Goal: Information Seeking & Learning: Learn about a topic

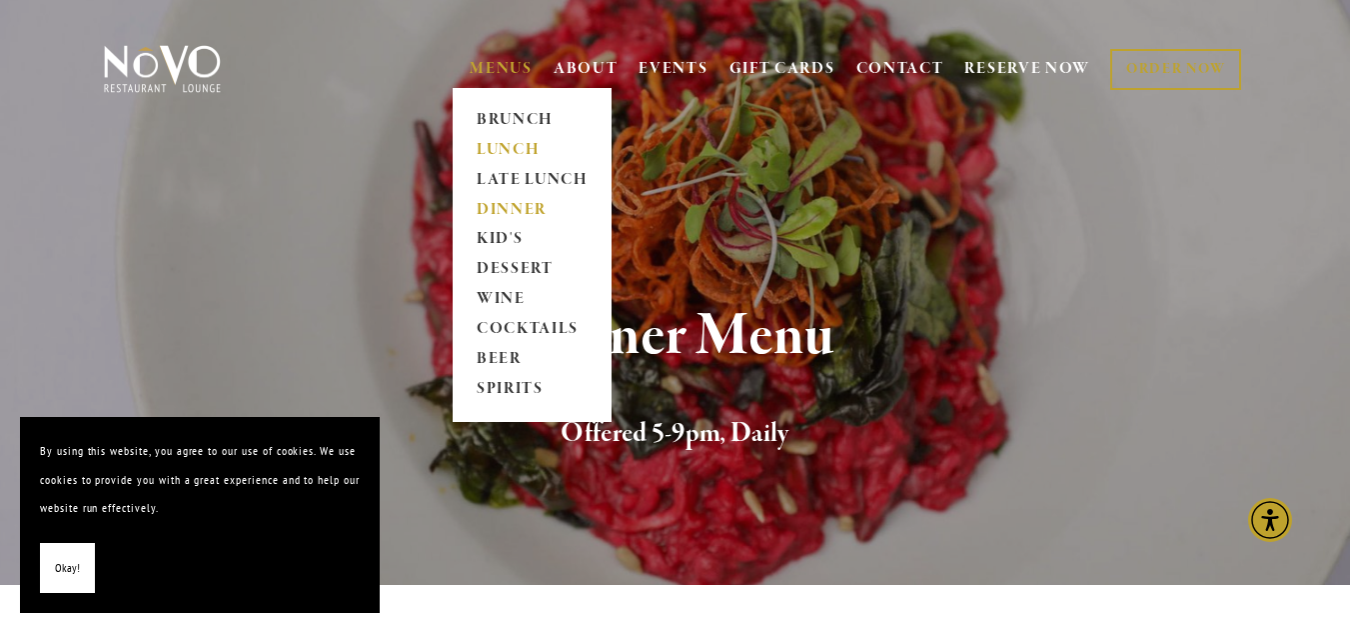
click at [491, 144] on link "LUNCH" at bounding box center [532, 150] width 125 height 30
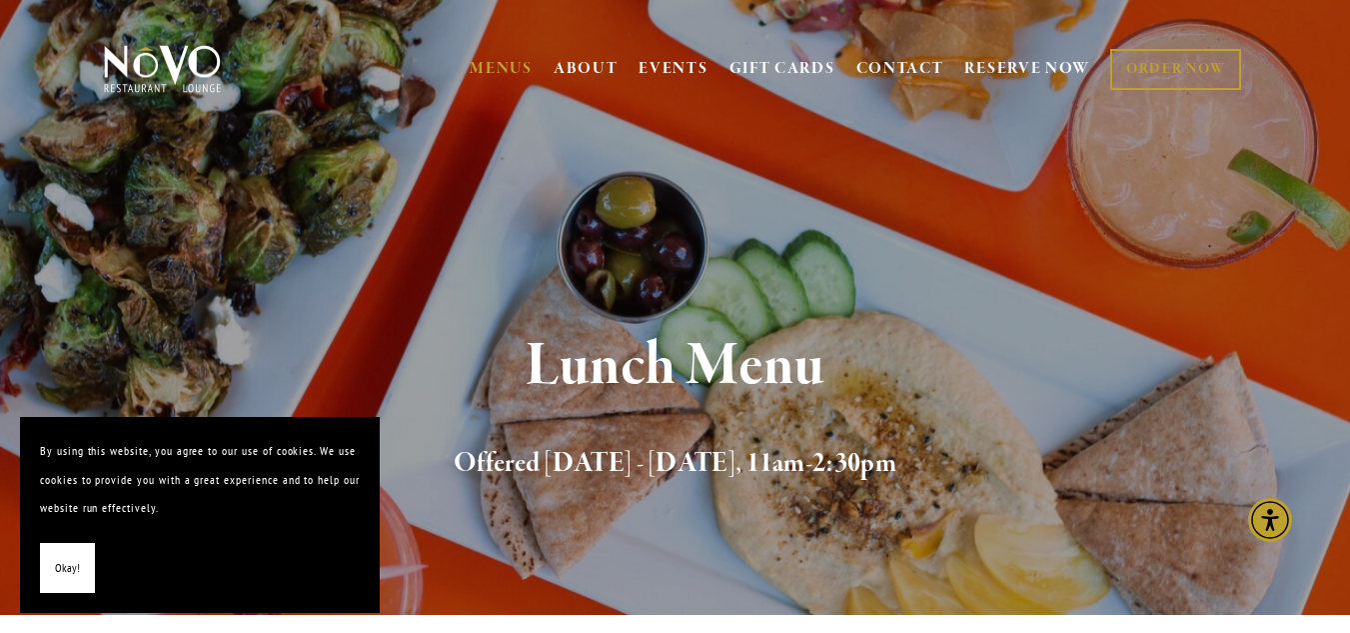
click at [65, 573] on span "Okay!" at bounding box center [67, 568] width 25 height 29
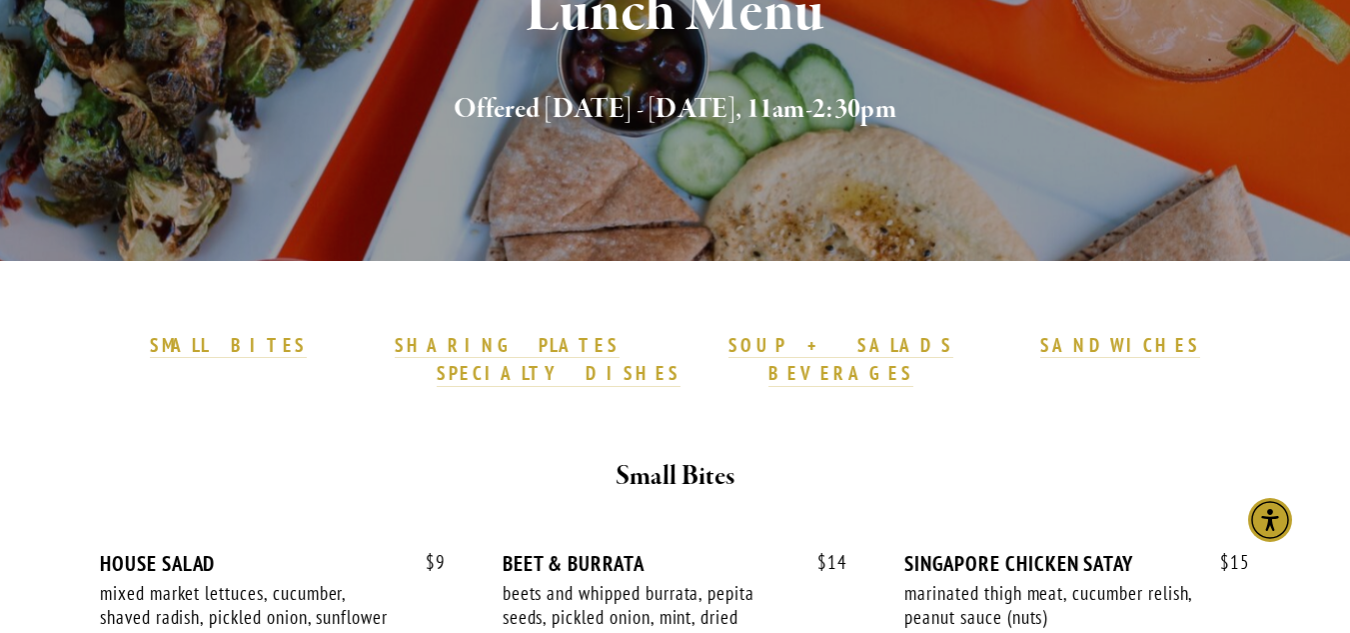
scroll to position [645, 0]
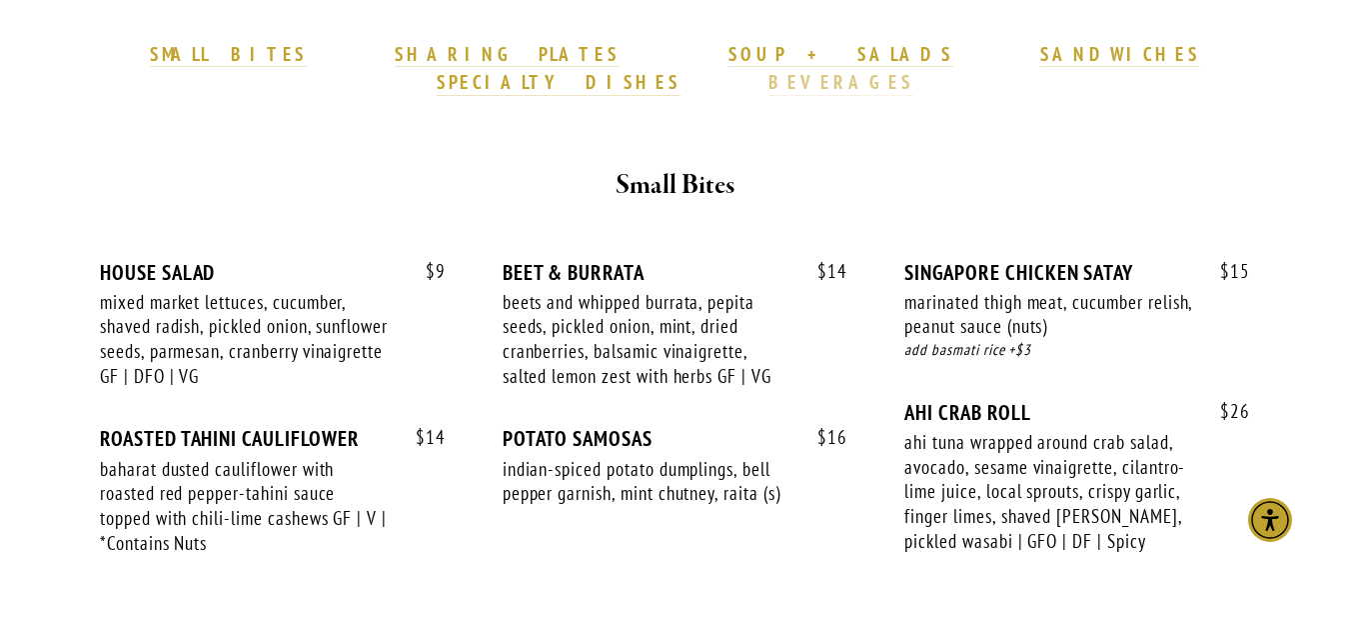
click at [915, 70] on strong "BEVERAGES" at bounding box center [842, 82] width 146 height 24
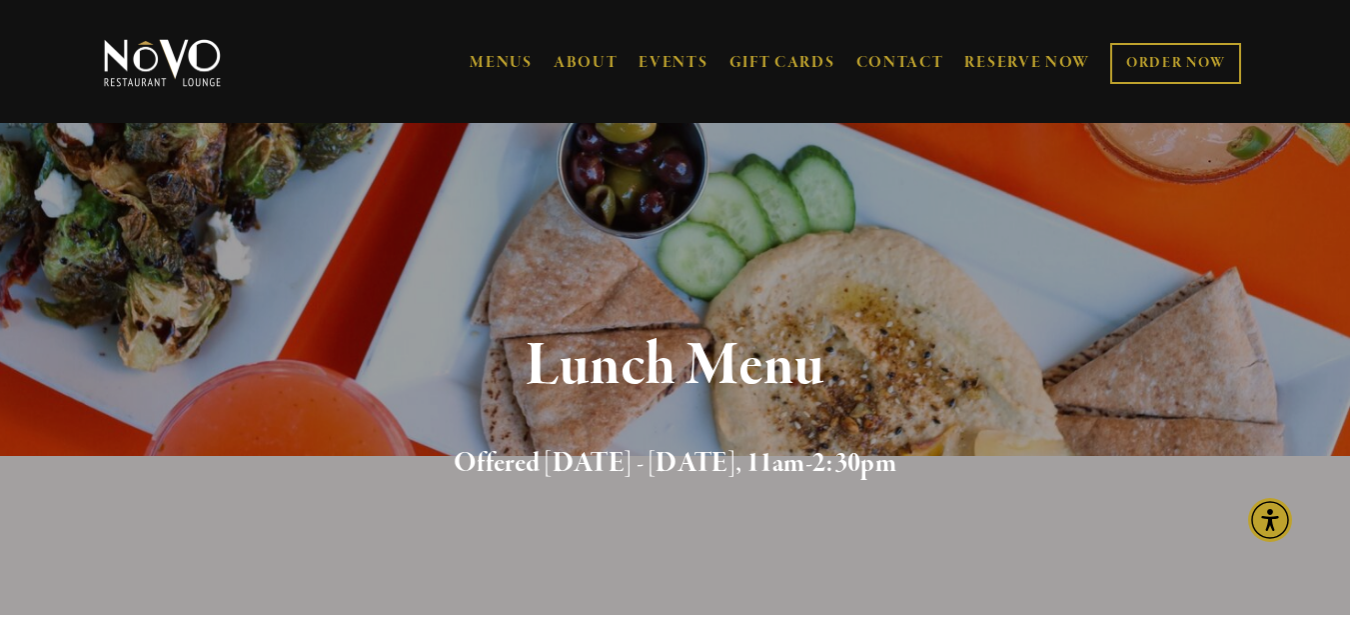
scroll to position [275, 0]
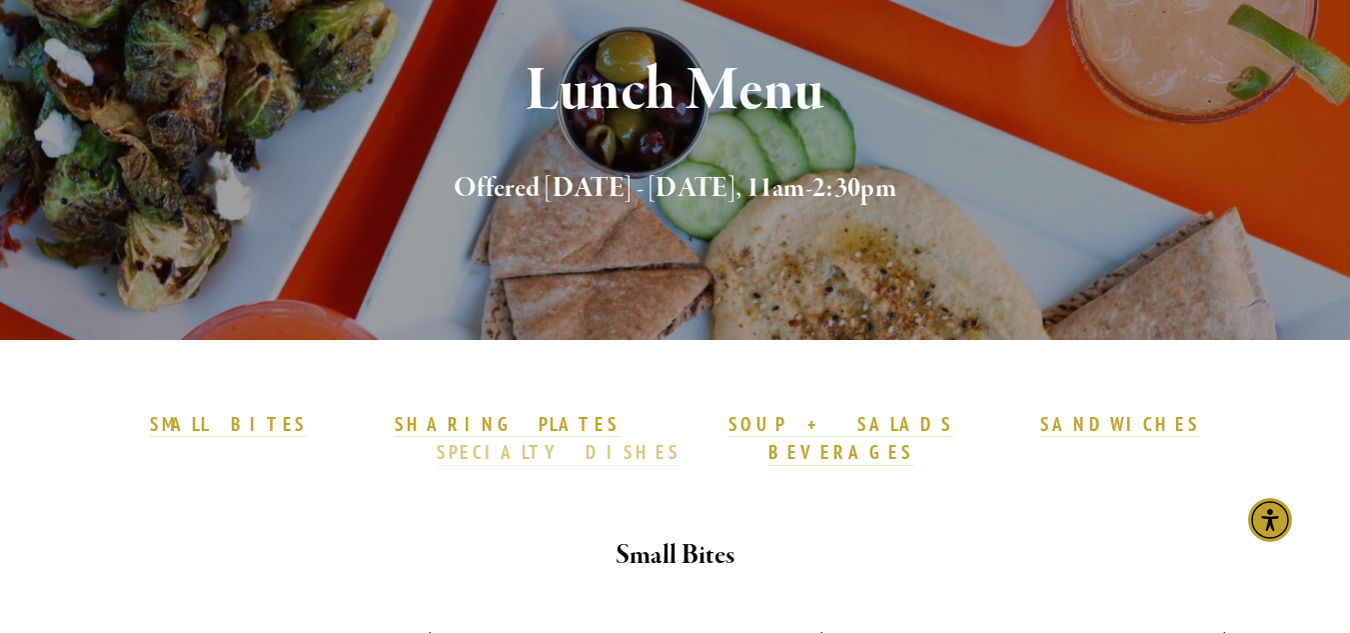
click at [681, 440] on strong "SPECIALTY DISHES" at bounding box center [559, 452] width 244 height 24
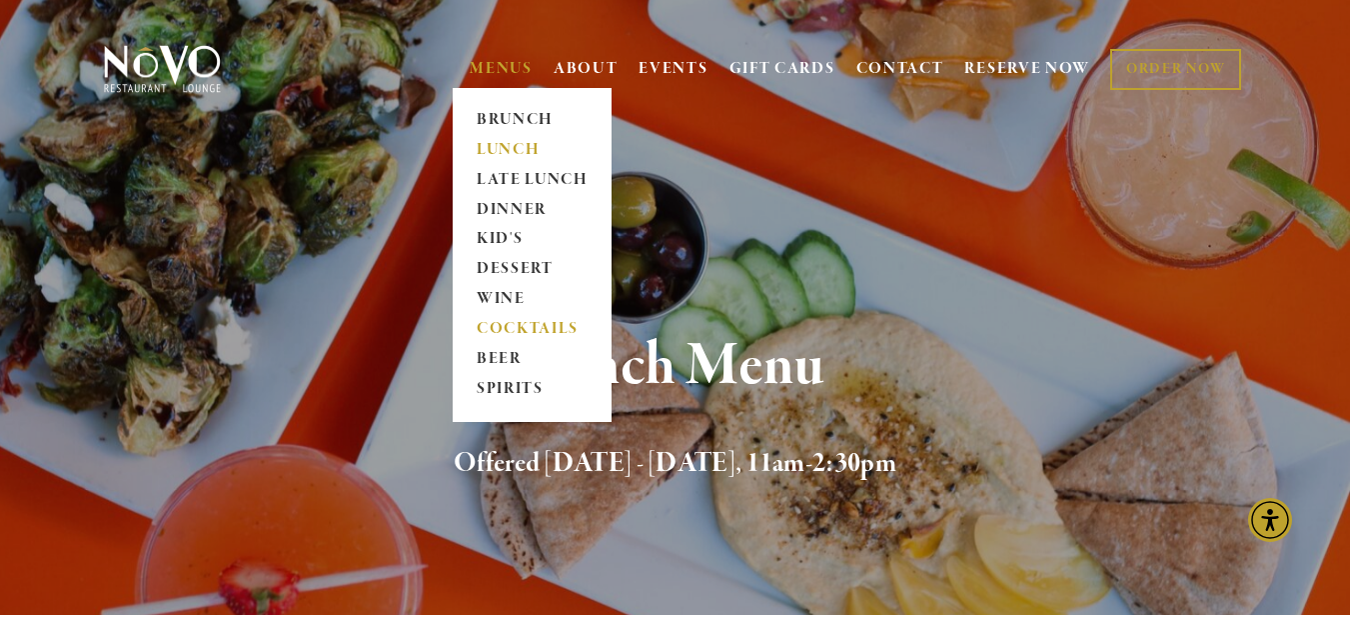
click at [482, 330] on link "COCKTAILS" at bounding box center [532, 330] width 125 height 30
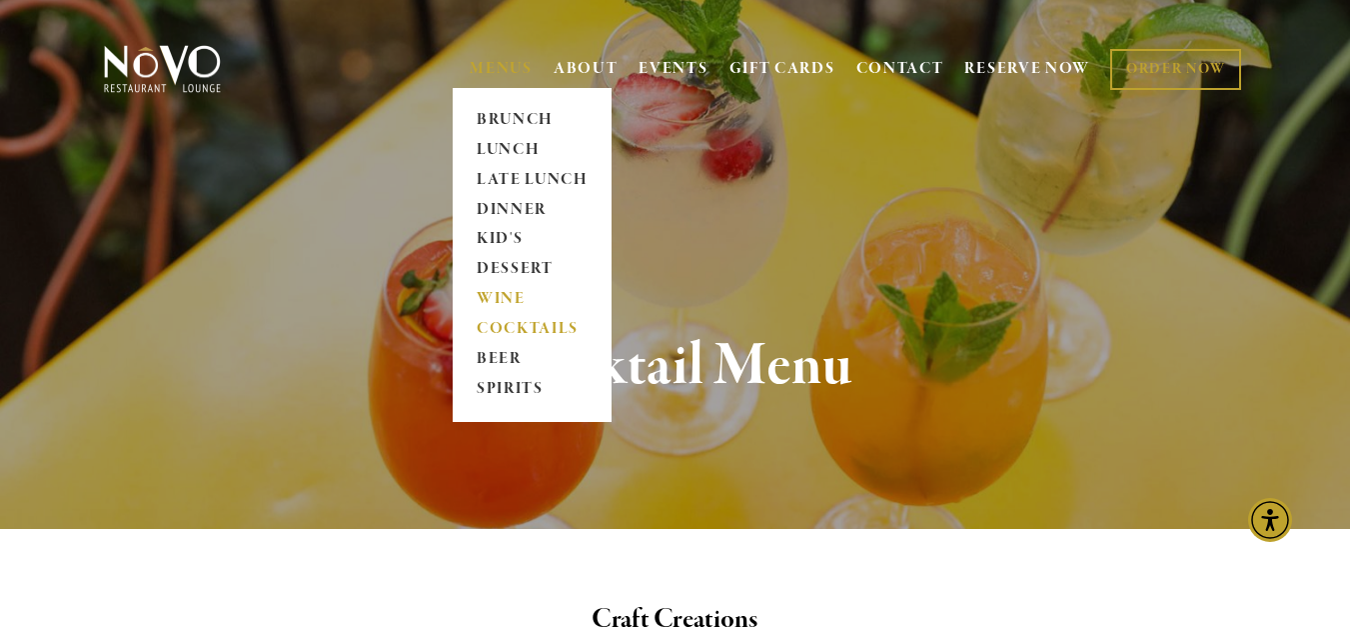
click at [481, 295] on link "WINE" at bounding box center [532, 300] width 125 height 30
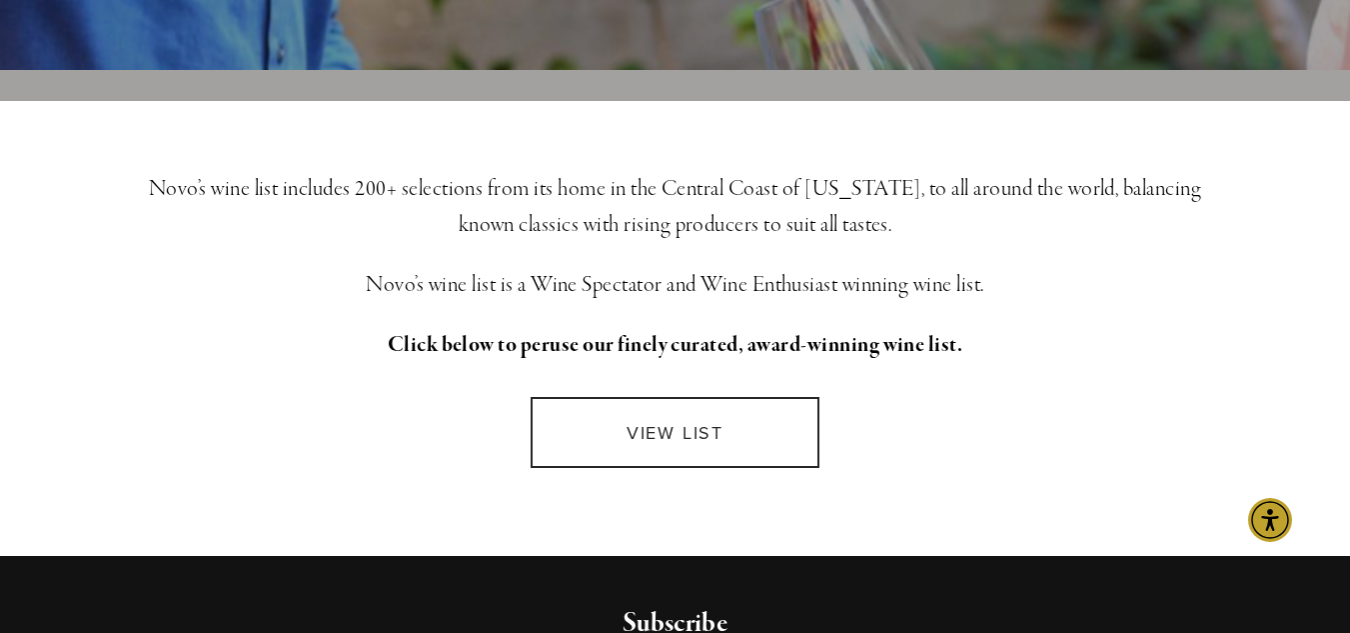
scroll to position [525, 0]
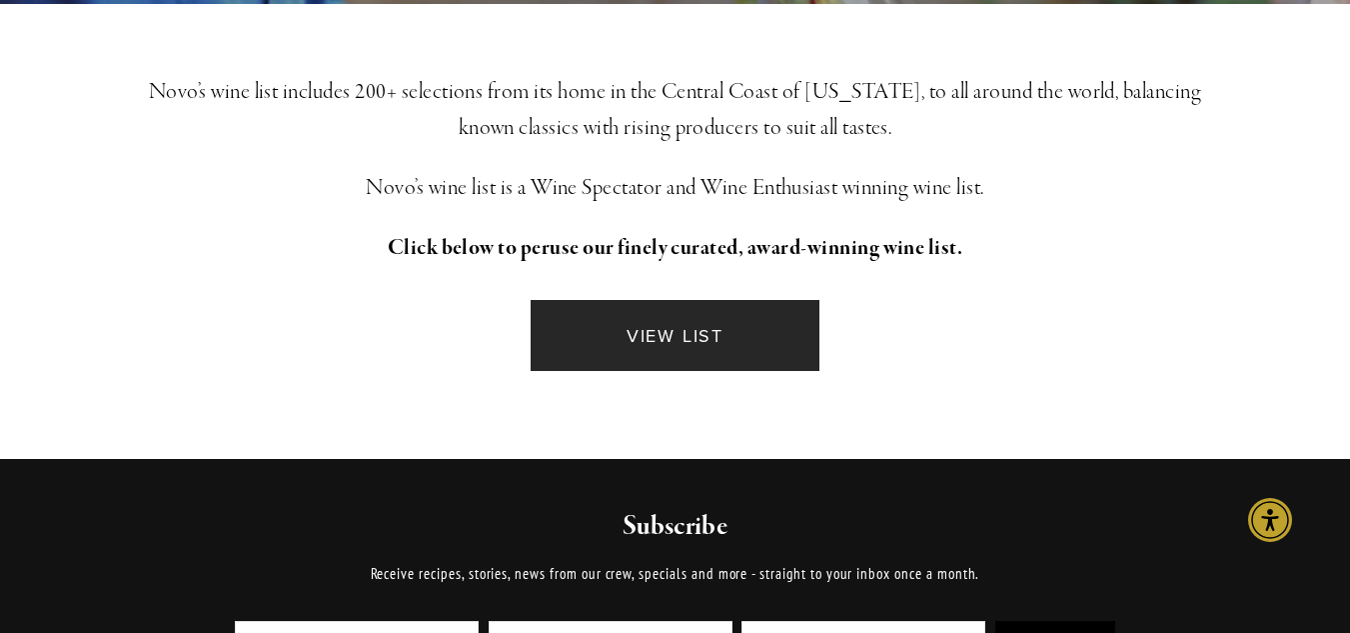
click at [654, 335] on link "VIEW LIST" at bounding box center [675, 335] width 289 height 71
